Goal: Task Accomplishment & Management: Use online tool/utility

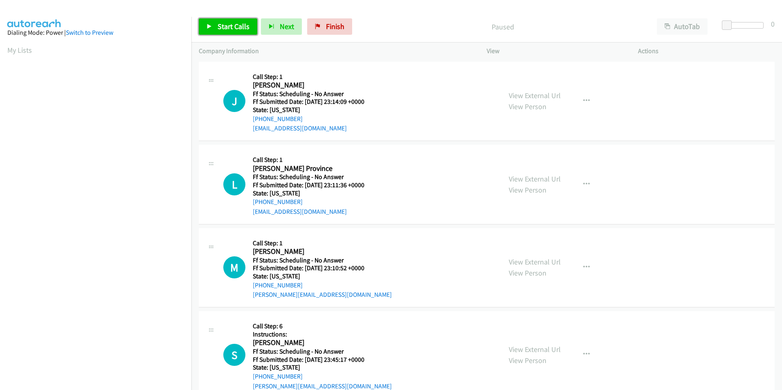
click at [238, 27] on span "Start Calls" at bounding box center [234, 26] width 32 height 9
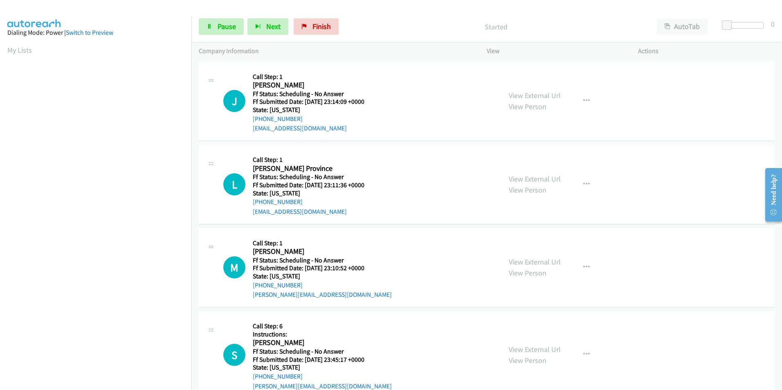
click at [312, 0] on div "Start Calls Pause Next Finish Started AutoTab AutoTab 0 Company Information Inf…" at bounding box center [391, 0] width 782 height 0
click at [224, 24] on span "Pause" at bounding box center [227, 26] width 18 height 9
click at [225, 27] on span "Start Calls" at bounding box center [234, 26] width 32 height 9
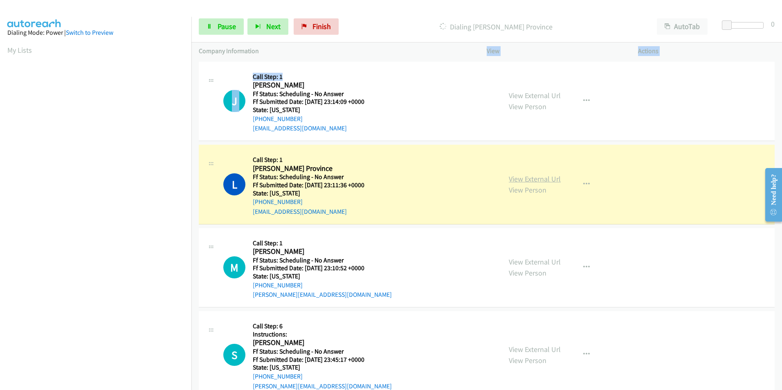
click at [538, 179] on link "View External Url" at bounding box center [535, 178] width 52 height 9
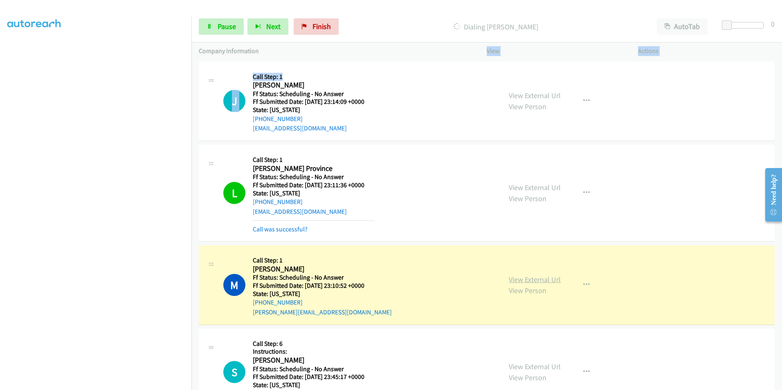
click at [536, 283] on link "View External Url" at bounding box center [535, 279] width 52 height 9
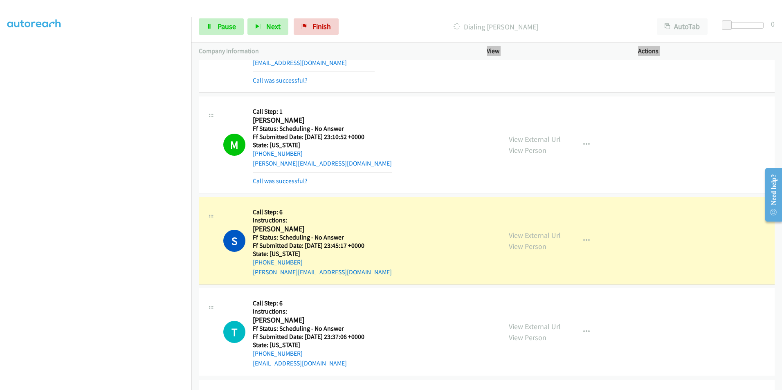
scroll to position [164, 0]
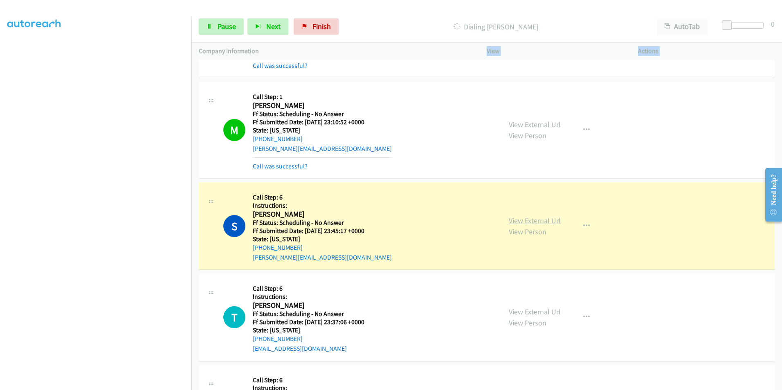
click at [532, 223] on link "View External Url" at bounding box center [535, 220] width 52 height 9
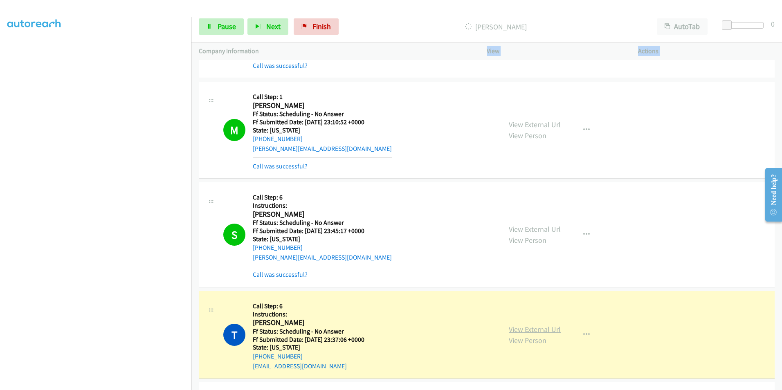
click at [553, 327] on link "View External Url" at bounding box center [535, 329] width 52 height 9
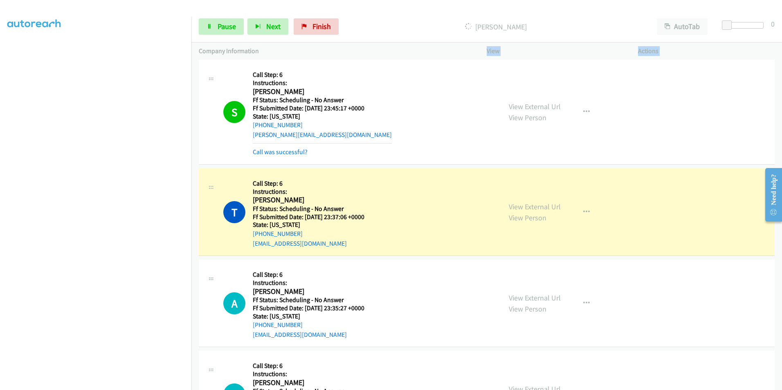
scroll to position [368, 0]
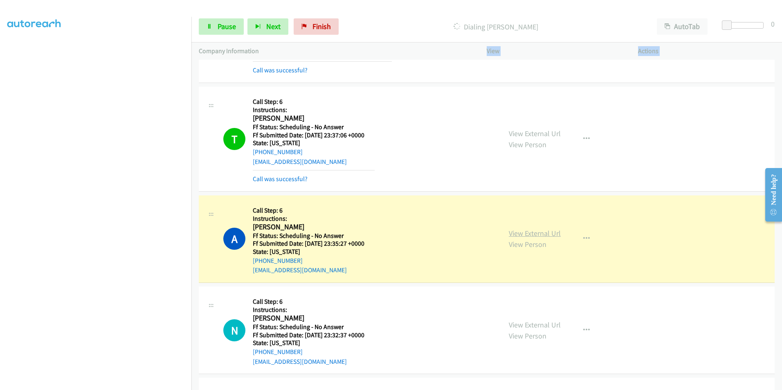
click at [514, 236] on link "View External Url" at bounding box center [535, 233] width 52 height 9
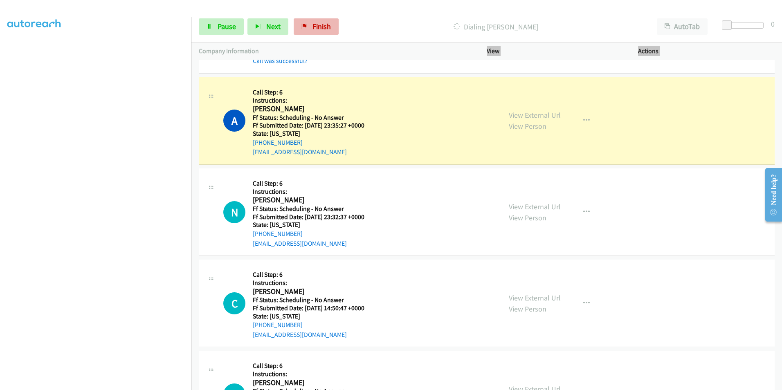
scroll to position [491, 0]
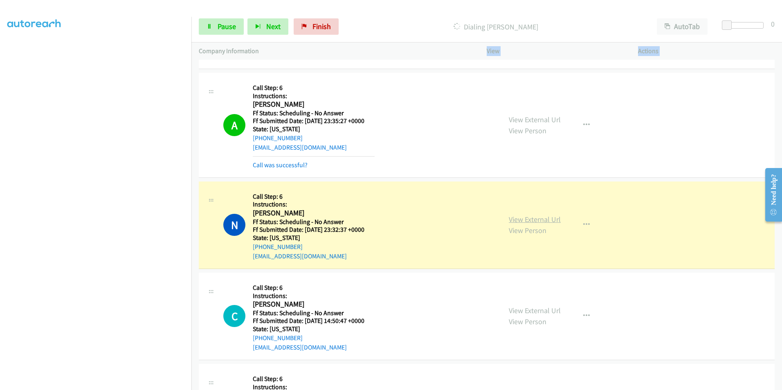
click at [521, 220] on link "View External Url" at bounding box center [535, 219] width 52 height 9
click at [529, 220] on link "View External Url" at bounding box center [535, 219] width 52 height 9
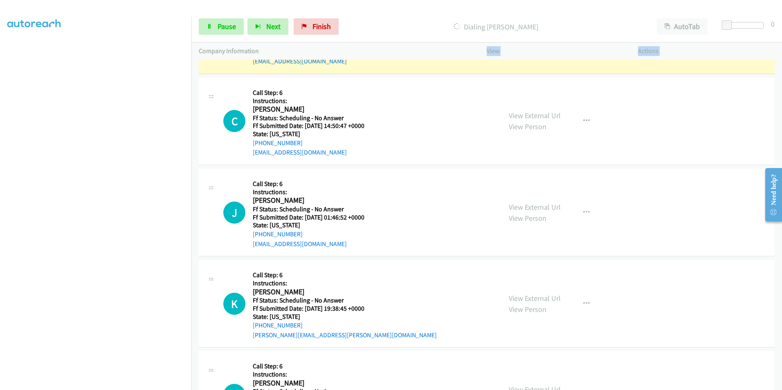
scroll to position [695, 0]
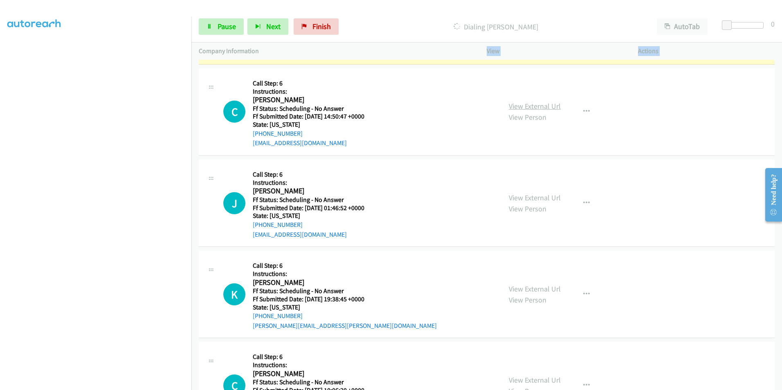
click at [532, 111] on link "View External Url" at bounding box center [535, 105] width 52 height 9
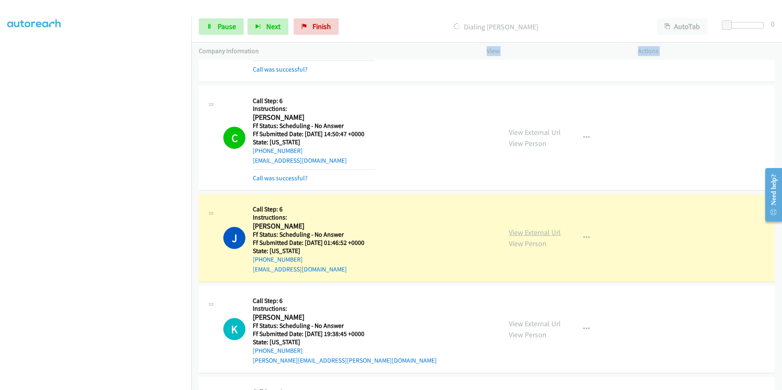
click at [543, 234] on link "View External Url" at bounding box center [535, 232] width 52 height 9
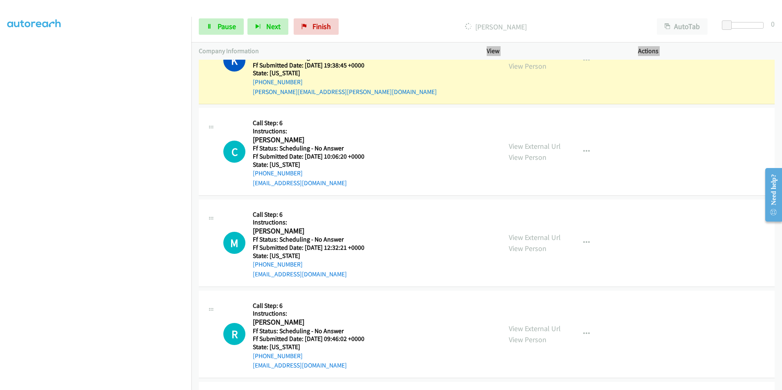
scroll to position [900, 0]
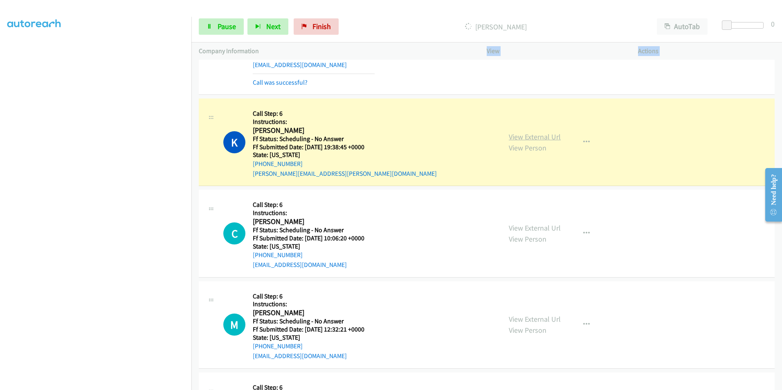
click at [528, 135] on link "View External Url" at bounding box center [535, 136] width 52 height 9
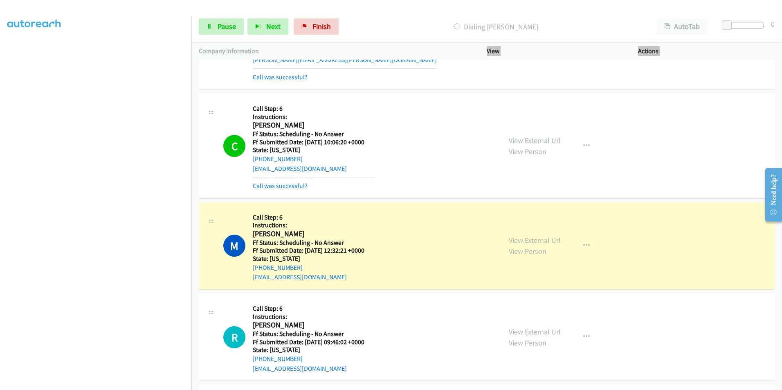
scroll to position [982, 0]
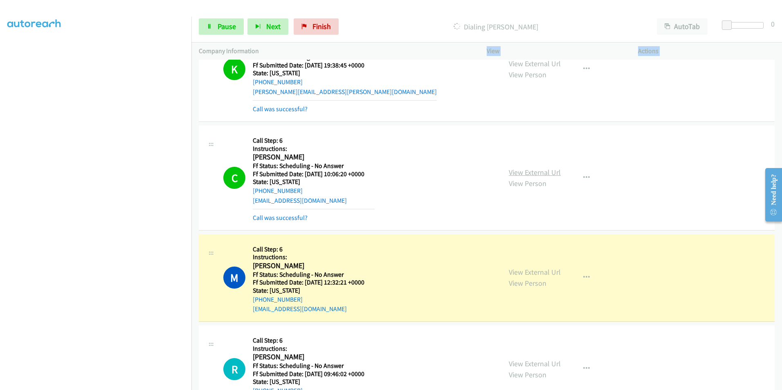
click at [535, 171] on link "View External Url" at bounding box center [535, 172] width 52 height 9
click at [524, 273] on link "View External Url" at bounding box center [535, 271] width 52 height 9
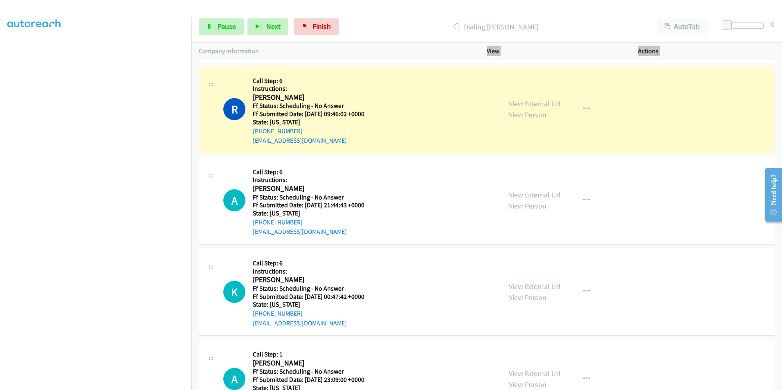
scroll to position [1268, 0]
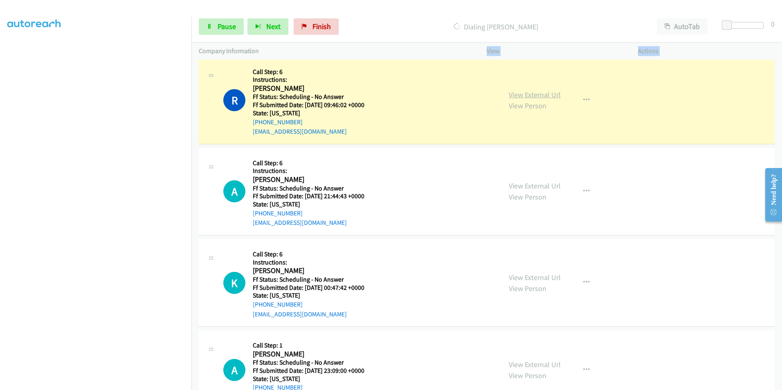
click at [520, 97] on link "View External Url" at bounding box center [535, 94] width 52 height 9
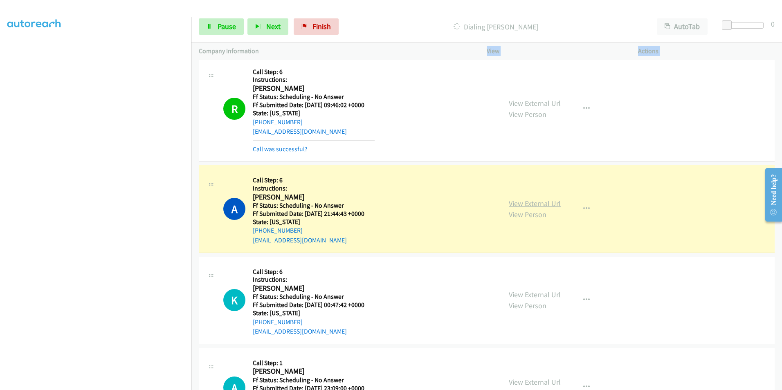
click at [537, 206] on link "View External Url" at bounding box center [535, 203] width 52 height 9
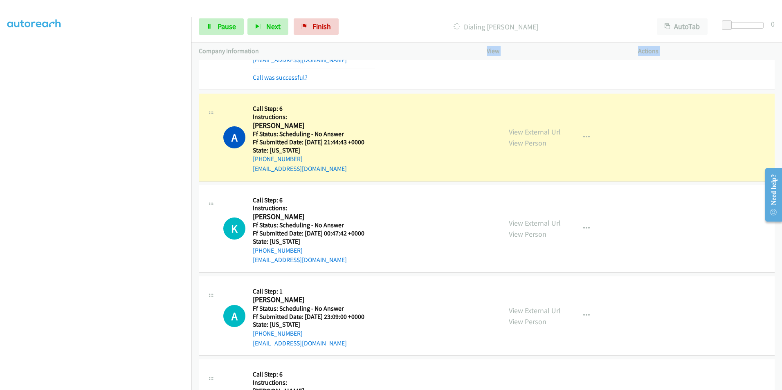
scroll to position [1350, 0]
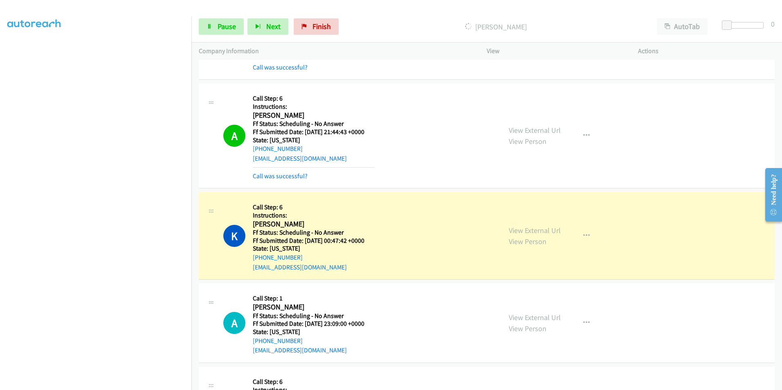
click at [539, 235] on div "View External Url View Person" at bounding box center [535, 236] width 52 height 22
click at [536, 231] on link "View External Url" at bounding box center [535, 230] width 52 height 9
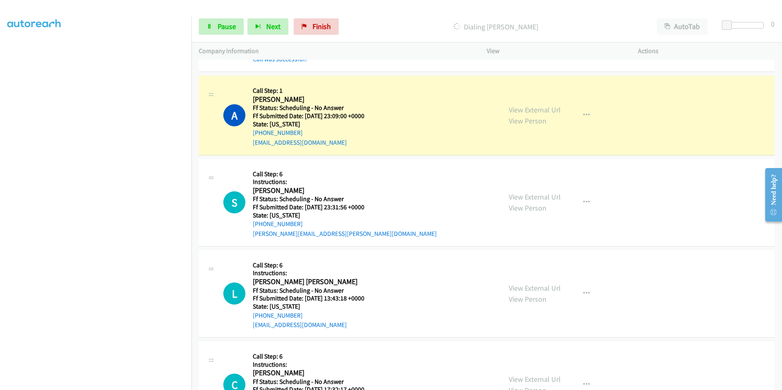
scroll to position [1595, 0]
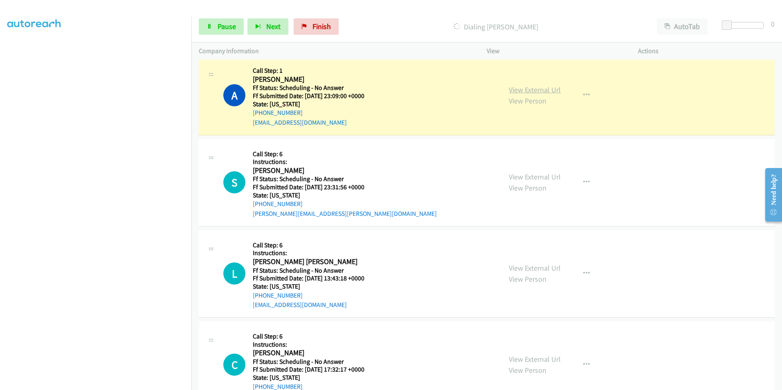
click at [547, 91] on link "View External Url" at bounding box center [535, 89] width 52 height 9
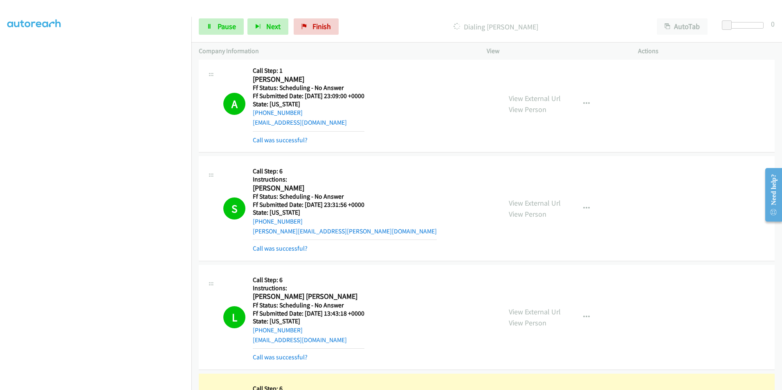
scroll to position [1677, 0]
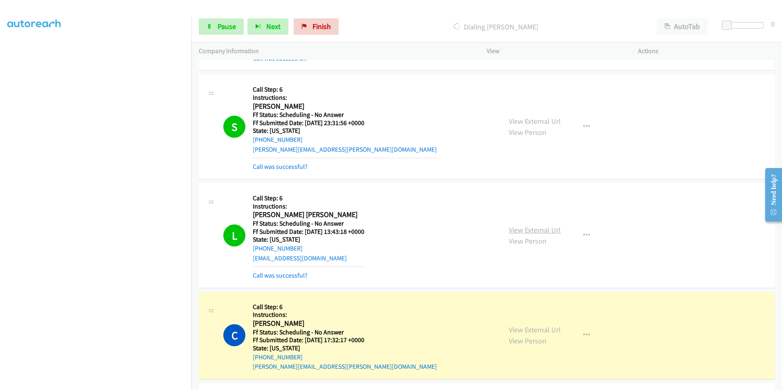
click at [517, 231] on link "View External Url" at bounding box center [535, 229] width 52 height 9
click at [541, 328] on link "View External Url" at bounding box center [535, 329] width 52 height 9
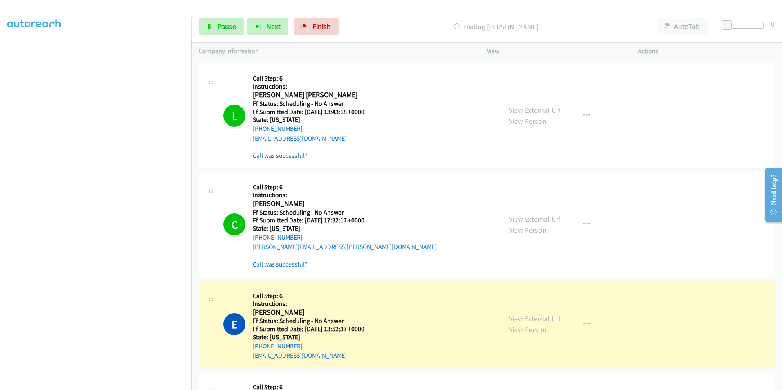
scroll to position [1800, 0]
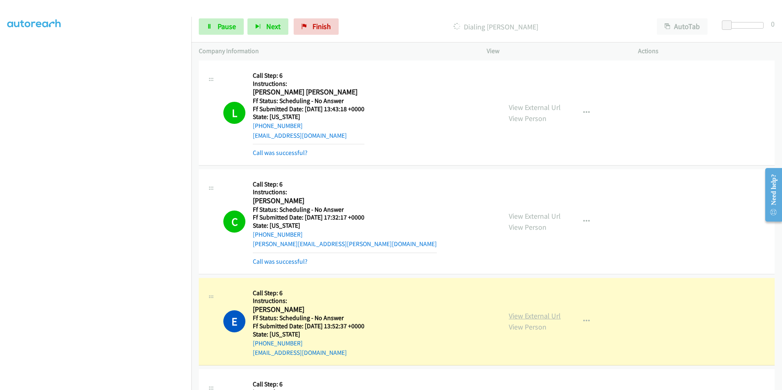
click at [546, 313] on link "View External Url" at bounding box center [535, 315] width 52 height 9
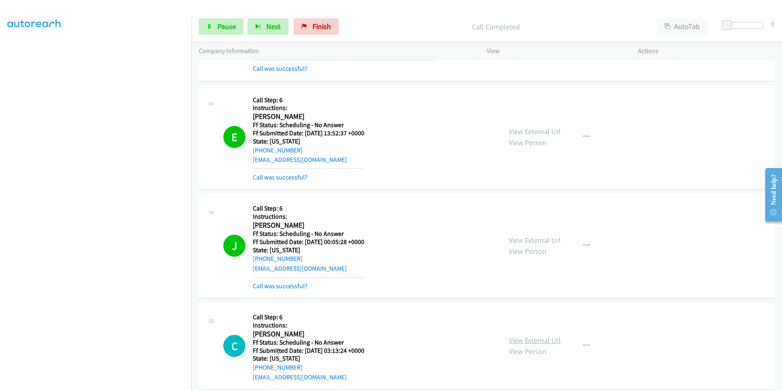
scroll to position [2045, 0]
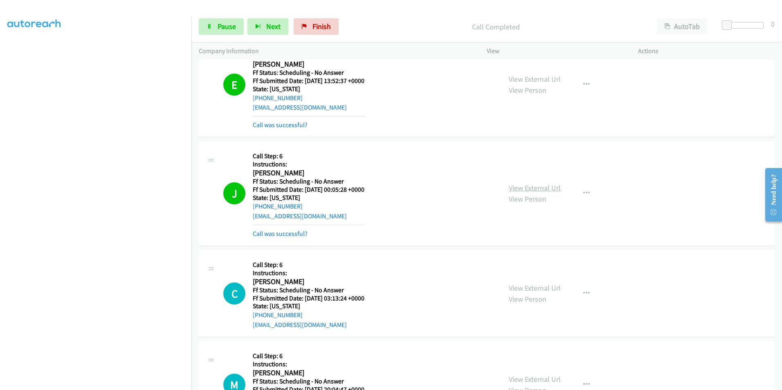
click at [527, 185] on link "View External Url" at bounding box center [535, 187] width 52 height 9
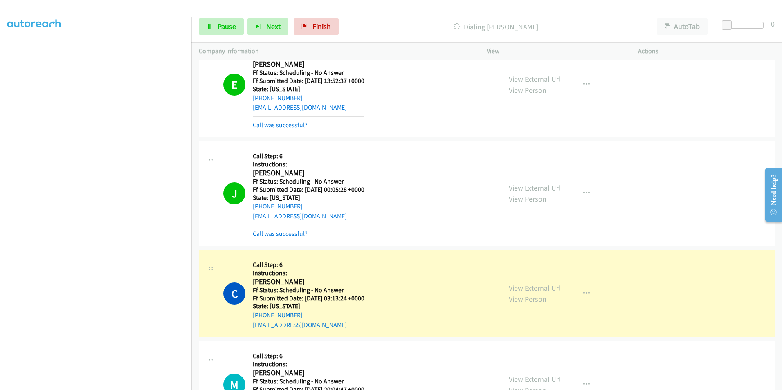
click at [527, 291] on link "View External Url" at bounding box center [535, 287] width 52 height 9
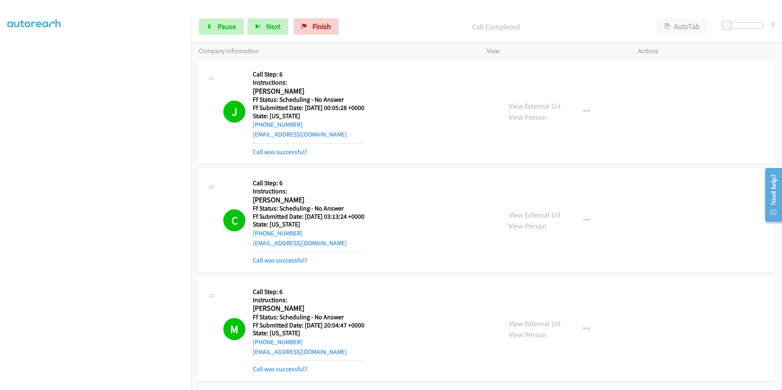
scroll to position [2168, 0]
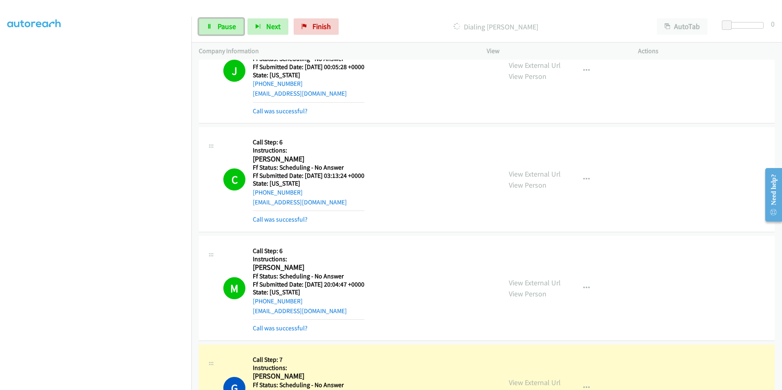
drag, startPoint x: 216, startPoint y: 22, endPoint x: 267, endPoint y: 88, distance: 83.4
click at [216, 23] on link "Pause" at bounding box center [221, 26] width 45 height 16
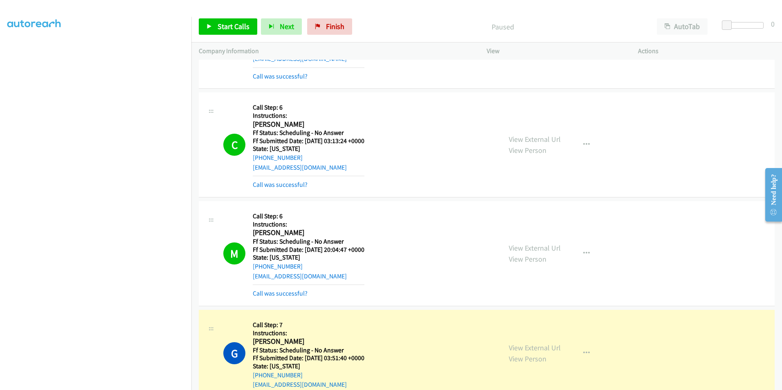
scroll to position [2249, 0]
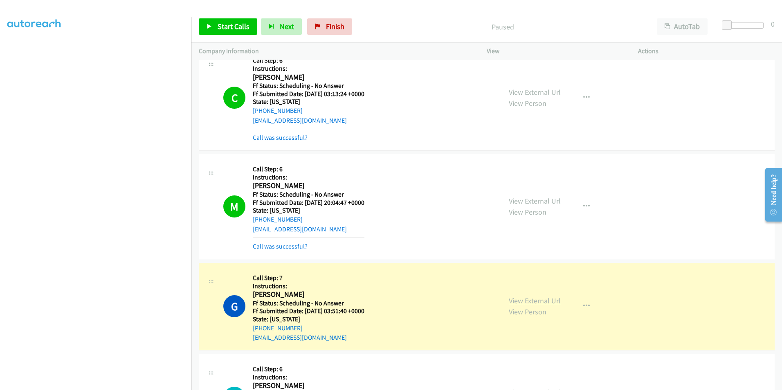
click at [528, 298] on link "View External Url" at bounding box center [535, 300] width 52 height 9
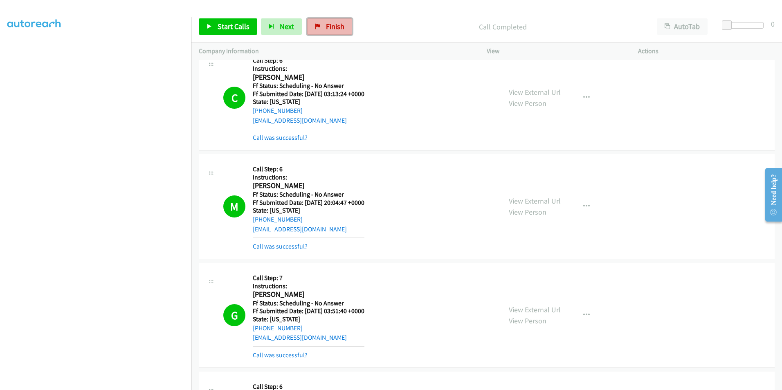
click at [321, 29] on link "Finish" at bounding box center [329, 26] width 45 height 16
